Goal: Information Seeking & Learning: Learn about a topic

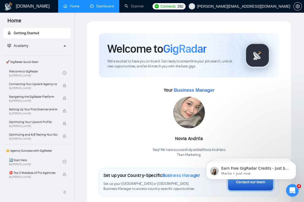
click at [107, 8] on link "Dashboard" at bounding box center [102, 6] width 24 height 4
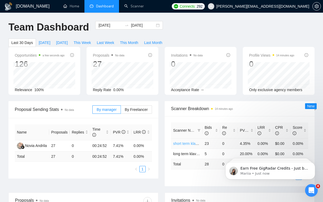
click at [183, 143] on link "short term klaviyo" at bounding box center [187, 144] width 29 height 4
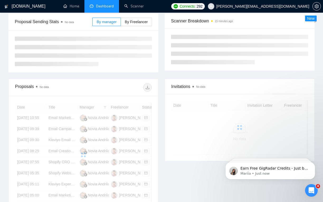
scroll to position [78, 0]
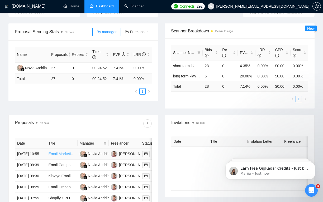
click at [59, 156] on link "Email Marketing Specialist (Klaviyo) – E-commerce Brand (Kitchenware, [GEOGRAPH…" at bounding box center [133, 154] width 171 height 4
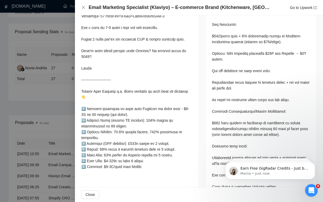
scroll to position [339, 0]
